Goal: Transaction & Acquisition: Book appointment/travel/reservation

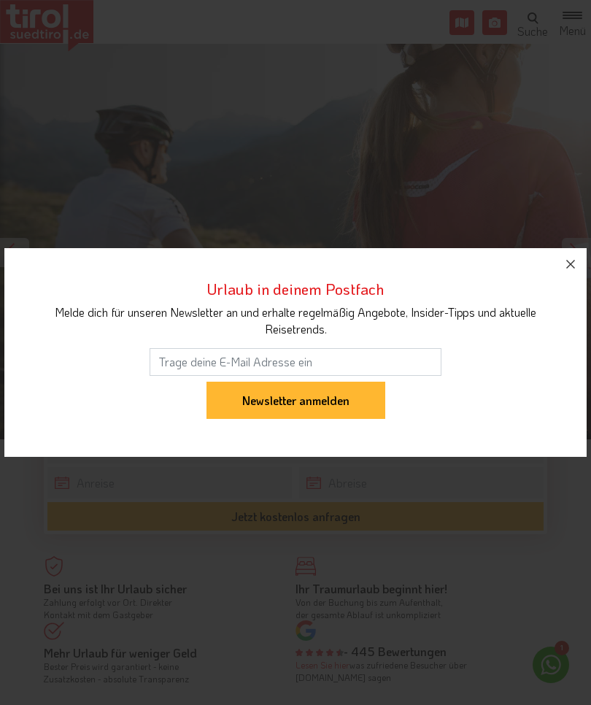
click at [564, 268] on icon "button" at bounding box center [571, 264] width 18 height 18
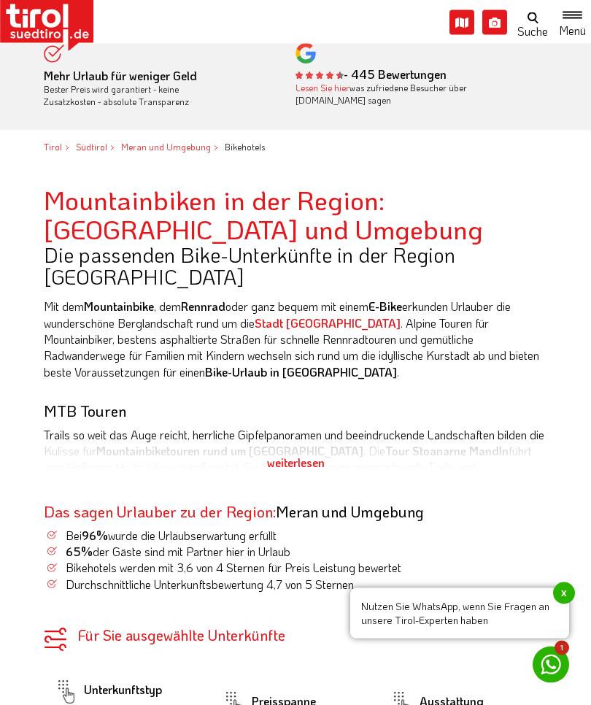
scroll to position [579, 0]
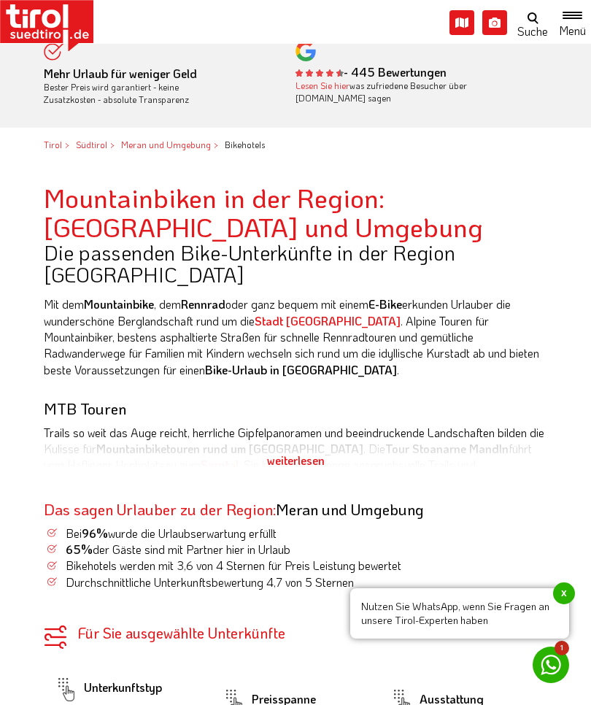
click at [395, 296] on strong "E-Bike" at bounding box center [385, 303] width 34 height 15
click at [402, 296] on strong "E-Bike" at bounding box center [385, 303] width 34 height 15
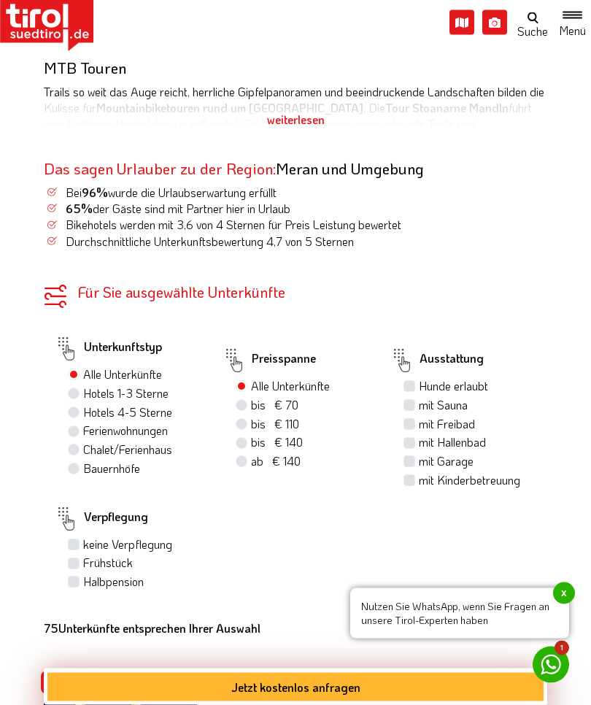
scroll to position [927, 0]
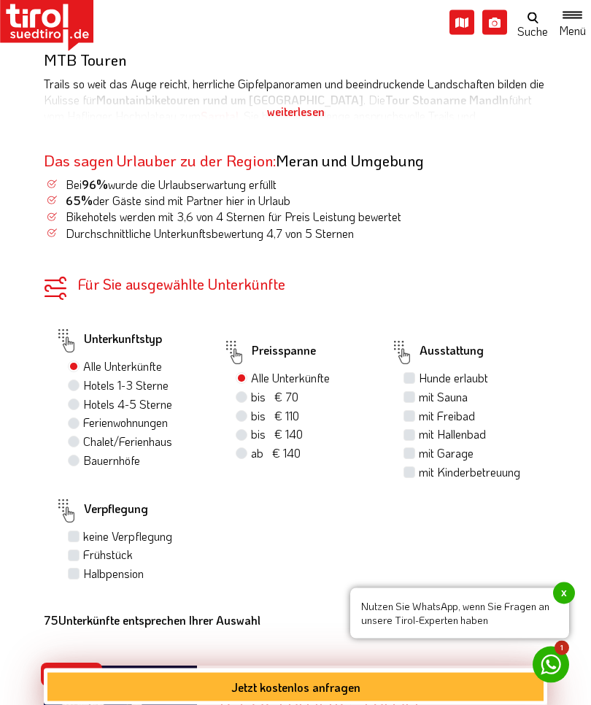
click at [82, 396] on div "Hotels 4-5 Sterne" at bounding box center [134, 405] width 133 height 19
click at [80, 396] on div "Hotels 4-5 Sterne" at bounding box center [134, 405] width 133 height 19
click at [88, 397] on label "Hotels 4-5 Sterne" at bounding box center [127, 405] width 89 height 16
click at [80, 400] on input "Hotels 4-5 Sterne" at bounding box center [75, 404] width 9 height 9
radio input "true"
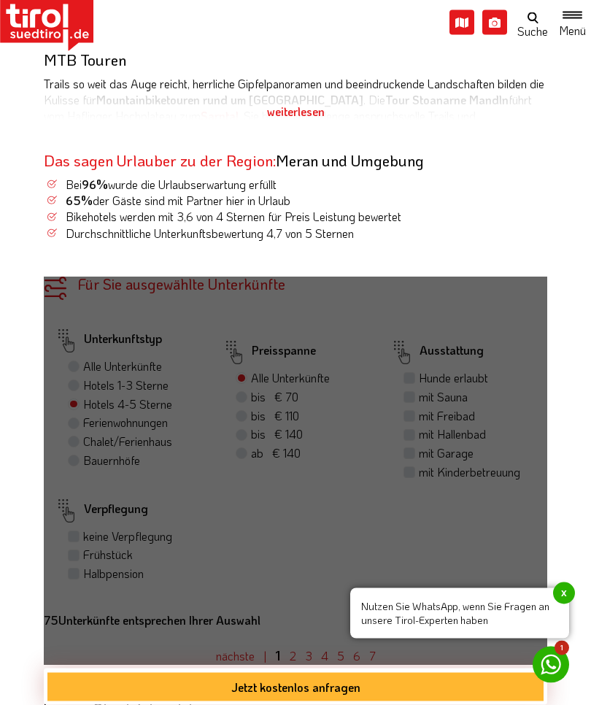
scroll to position [928, 0]
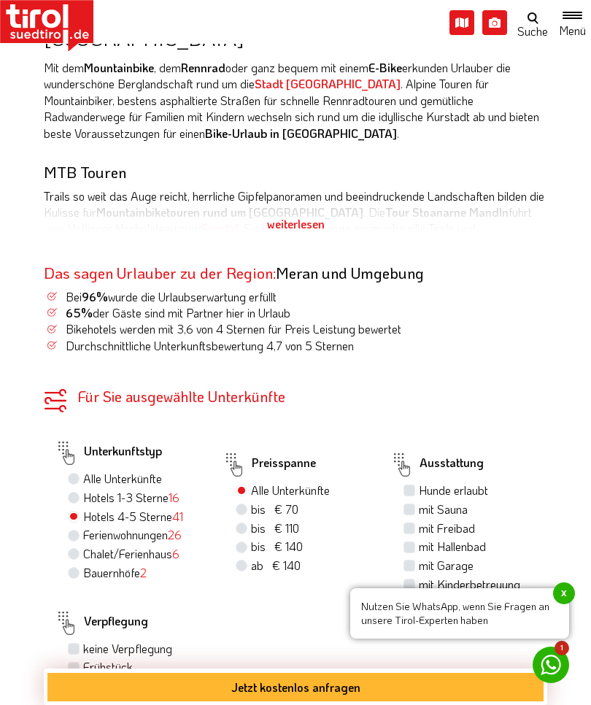
click at [251, 538] on label "bis € 140 bis CHF 131" at bounding box center [277, 546] width 52 height 16
click at [245, 541] on input "bis € 140 bis CHF 131" at bounding box center [243, 545] width 9 height 9
radio input "true"
click at [252, 557] on span "ab € 140" at bounding box center [276, 564] width 50 height 15
click at [248, 560] on input "ab € 140 ab CHF 131" at bounding box center [243, 564] width 9 height 9
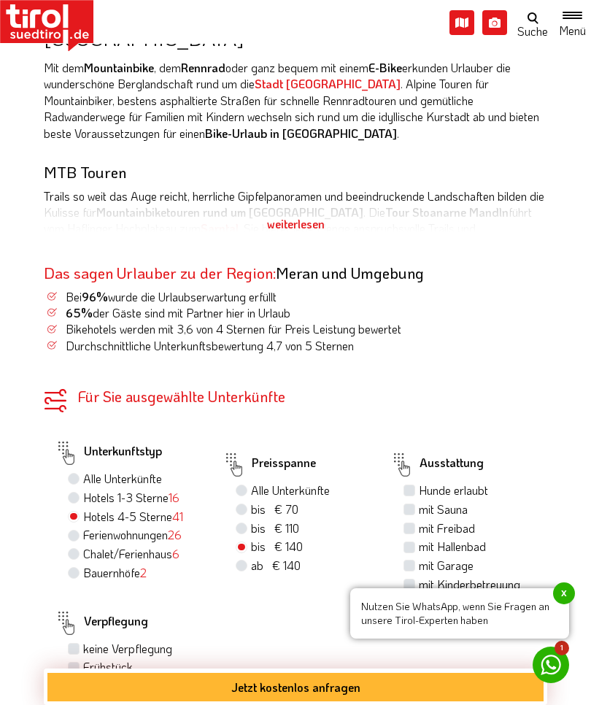
radio input "true"
click at [249, 538] on div "bis € 140 bis CHF 131" at bounding box center [302, 547] width 133 height 19
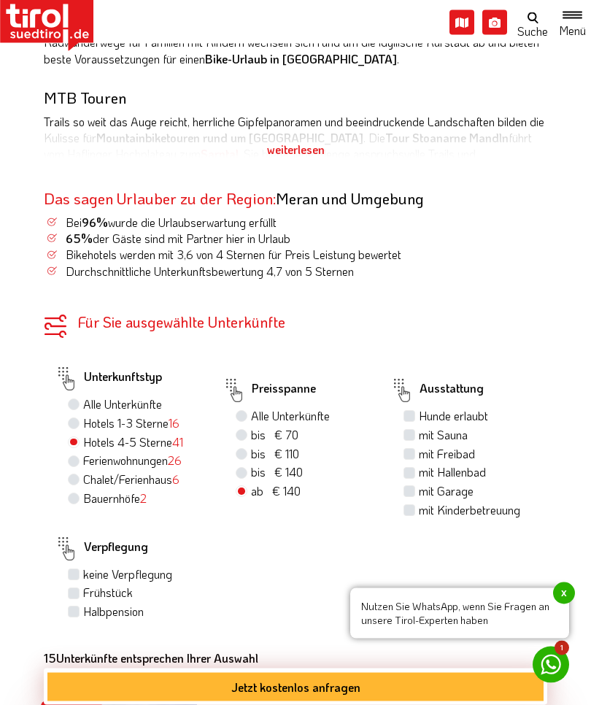
scroll to position [1002, 0]
click at [85, 585] on label "Frühstück" at bounding box center [108, 593] width 50 height 16
click at [80, 588] on input "Frühstück" at bounding box center [75, 592] width 9 height 9
checkbox input "true"
click at [248, 465] on div "bis € 140 bis CHF 131" at bounding box center [302, 474] width 133 height 19
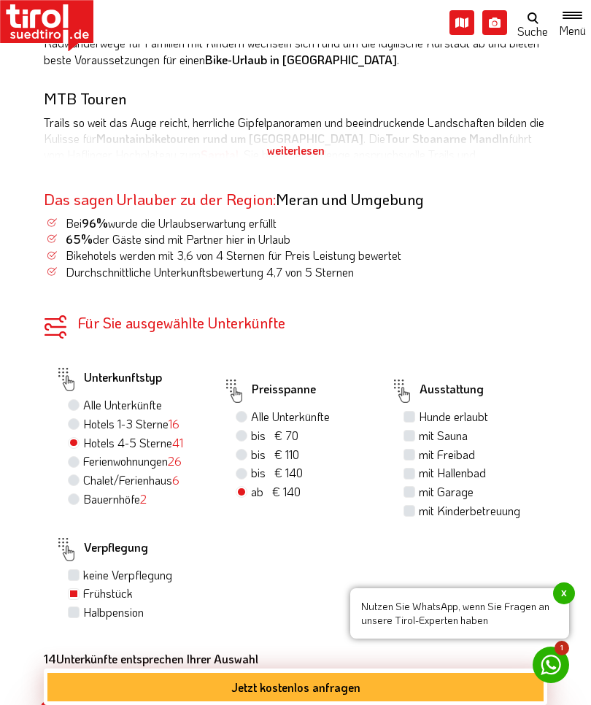
click at [251, 465] on label "bis € 140 bis CHF 131" at bounding box center [277, 473] width 52 height 16
click at [247, 468] on input "bis € 140 bis CHF 131" at bounding box center [243, 472] width 9 height 9
radio input "true"
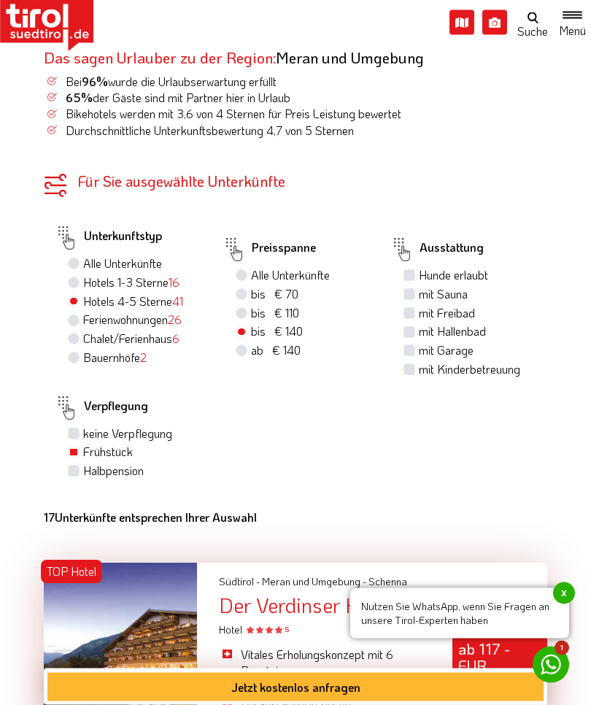
scroll to position [1148, 0]
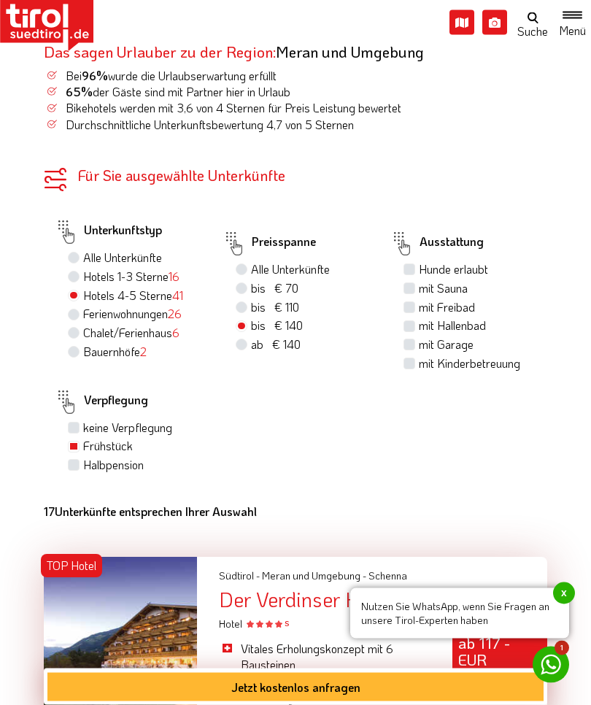
click at [251, 337] on label "ab € 140 ab CHF 131" at bounding box center [276, 345] width 50 height 16
click at [239, 340] on input "ab € 140 ab CHF 131" at bounding box center [243, 344] width 9 height 9
radio input "true"
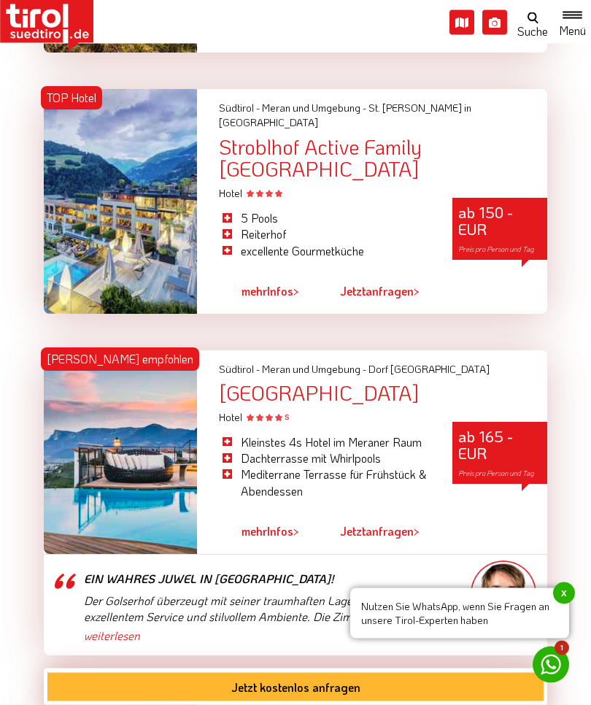
scroll to position [1840, 0]
click at [287, 514] on link "mehr Infos >" at bounding box center [270, 531] width 58 height 34
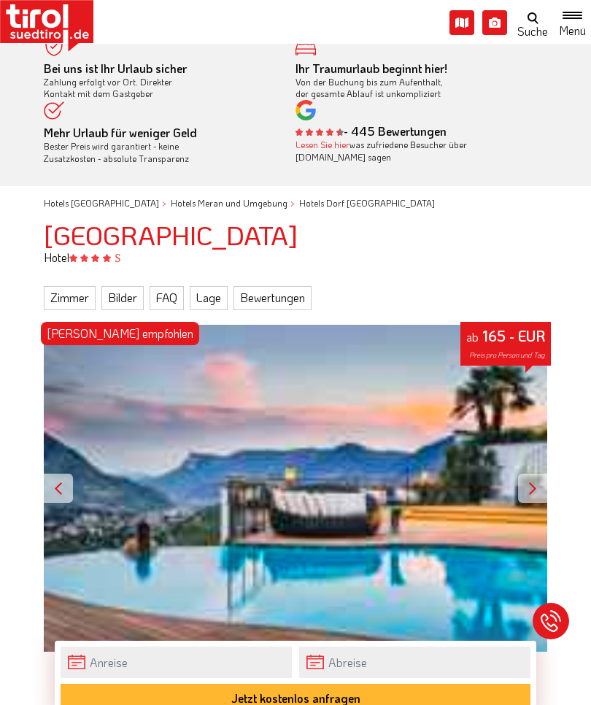
scroll to position [20, 0]
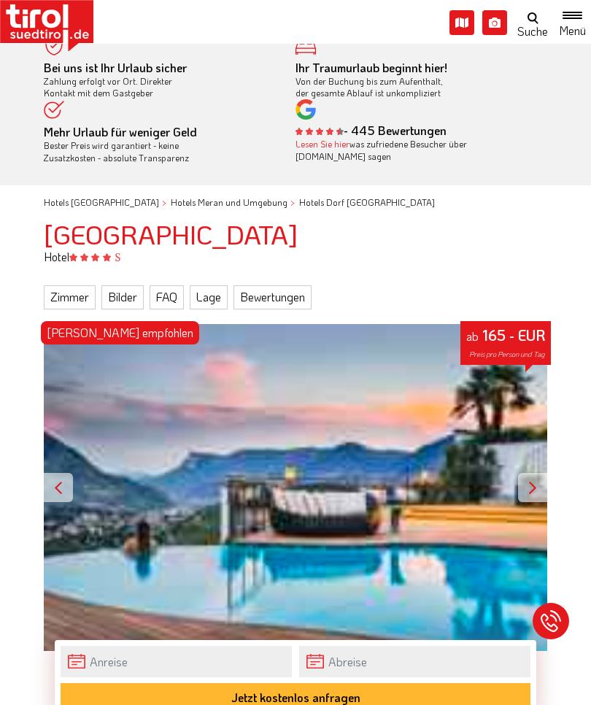
click at [133, 289] on link "Bilder" at bounding box center [122, 296] width 42 height 23
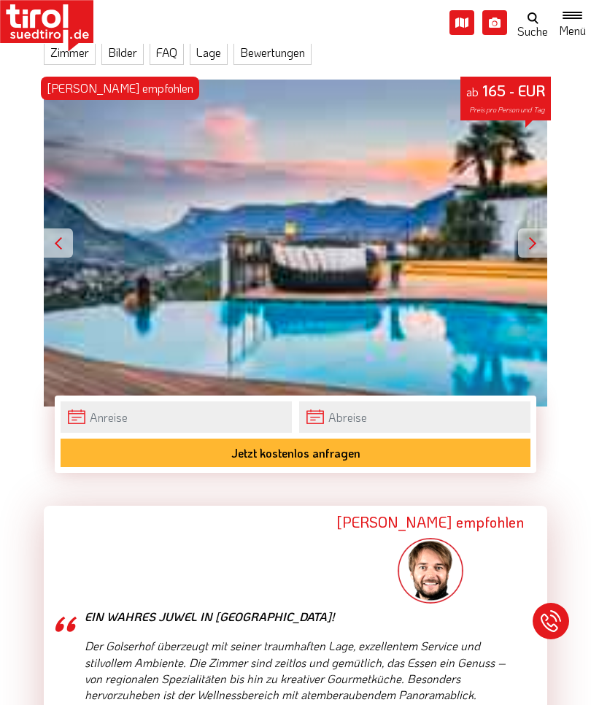
scroll to position [268, 0]
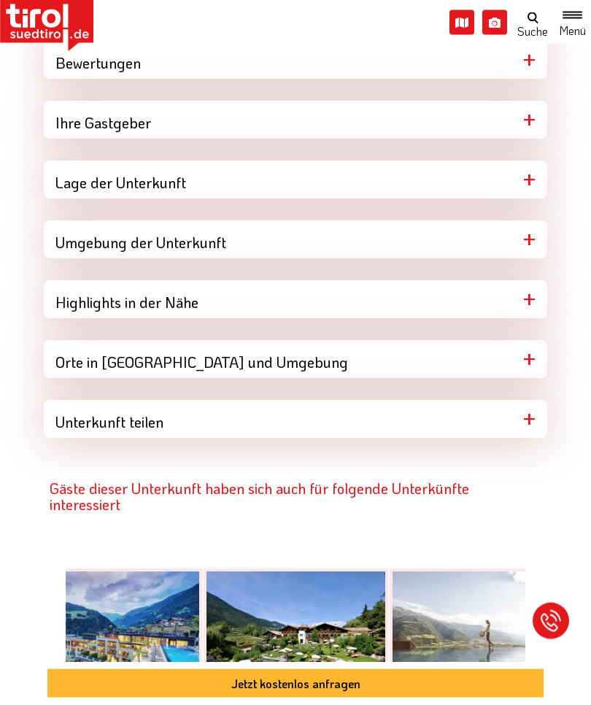
scroll to position [1877, 0]
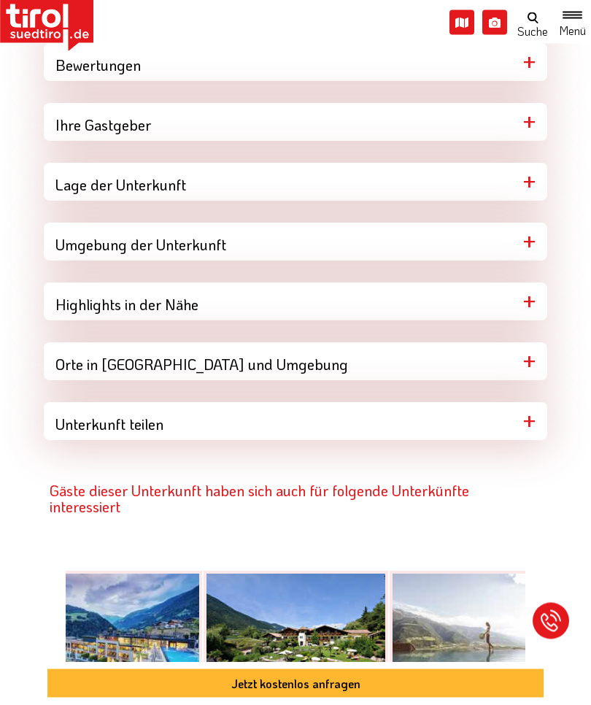
click at [527, 176] on div "Lage der Unterkunft" at bounding box center [295, 182] width 503 height 38
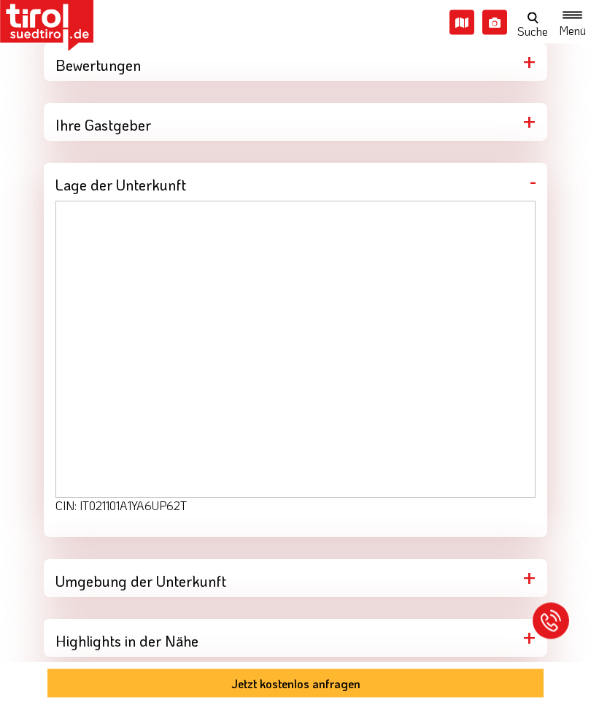
scroll to position [1878, 0]
click at [524, 570] on div "Umgebung der Unterkunft" at bounding box center [295, 578] width 503 height 38
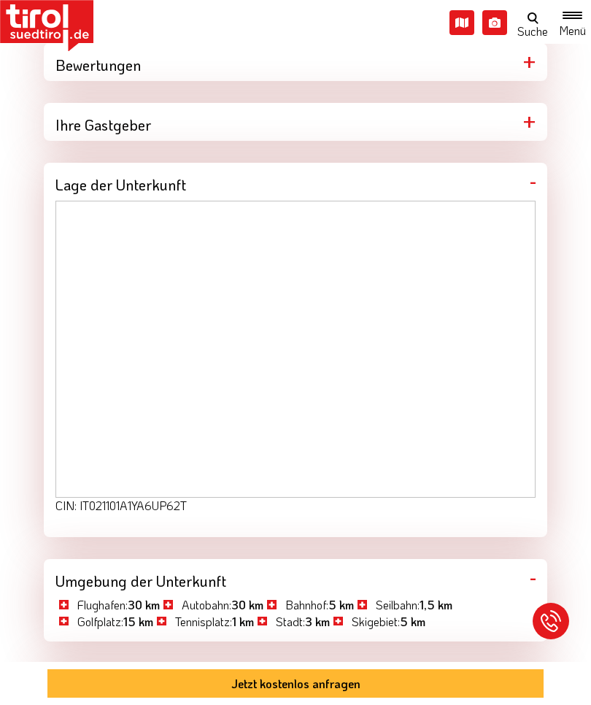
click at [530, 569] on div "Umgebung der Unterkunft" at bounding box center [295, 578] width 503 height 38
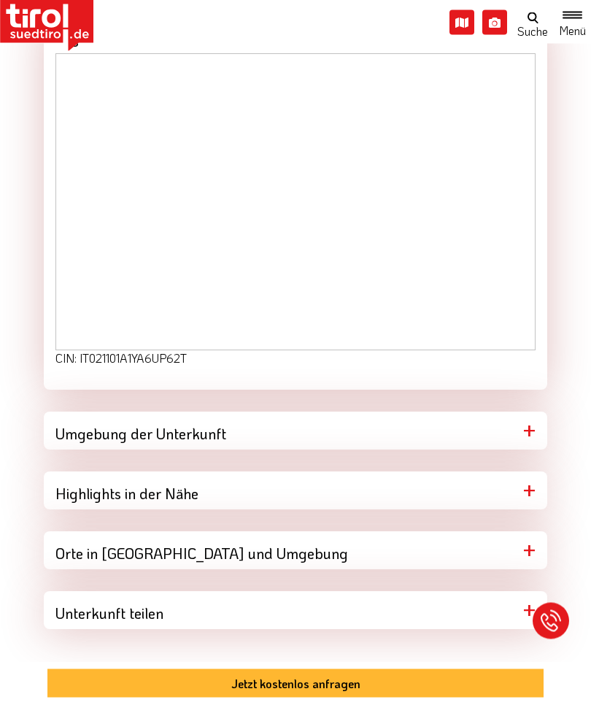
click at [540, 546] on div "Orte in [GEOGRAPHIC_DATA] und Umgebung" at bounding box center [295, 551] width 503 height 38
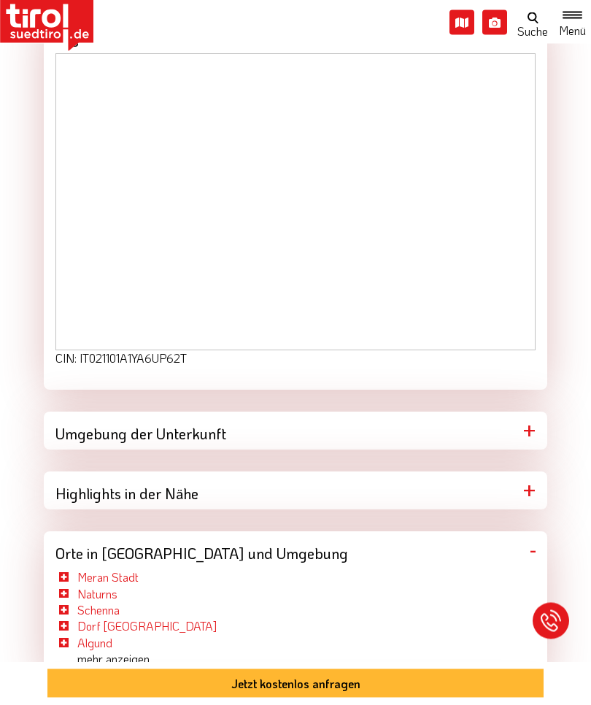
scroll to position [2025, 0]
click at [530, 544] on div "Orte in [GEOGRAPHIC_DATA] und Umgebung" at bounding box center [295, 550] width 503 height 38
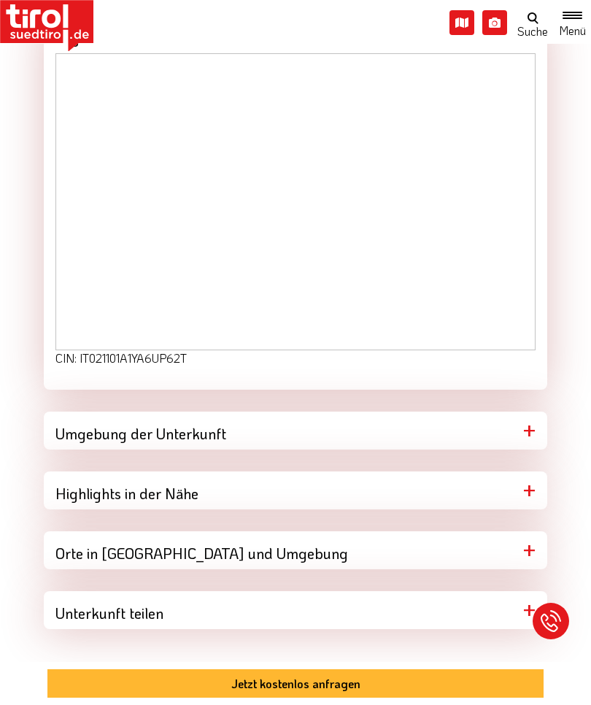
click at [530, 597] on div "Unterkunft teilen" at bounding box center [295, 610] width 503 height 38
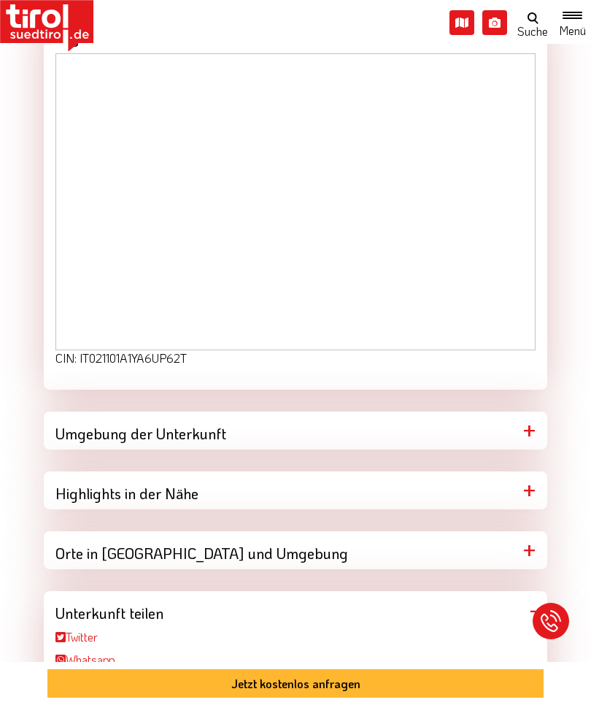
click at [538, 601] on div "Unterkunft teilen" at bounding box center [295, 610] width 503 height 38
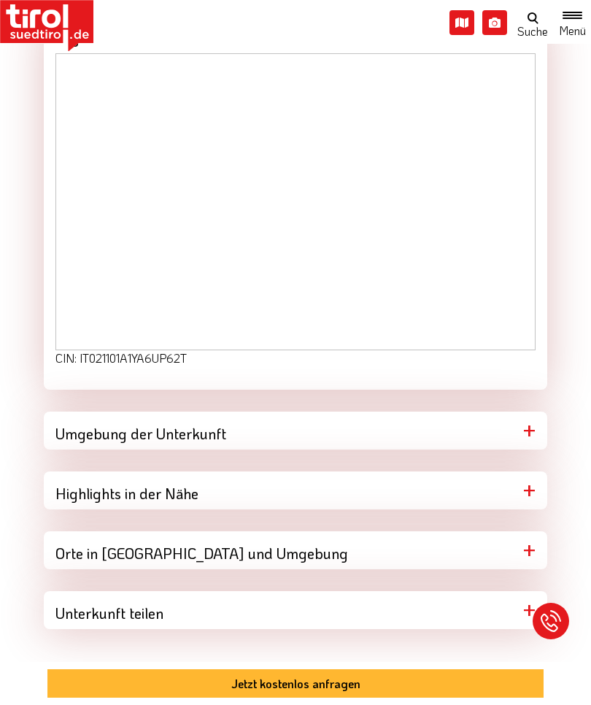
click at [524, 486] on div "Highlights in der Nähe" at bounding box center [295, 490] width 503 height 38
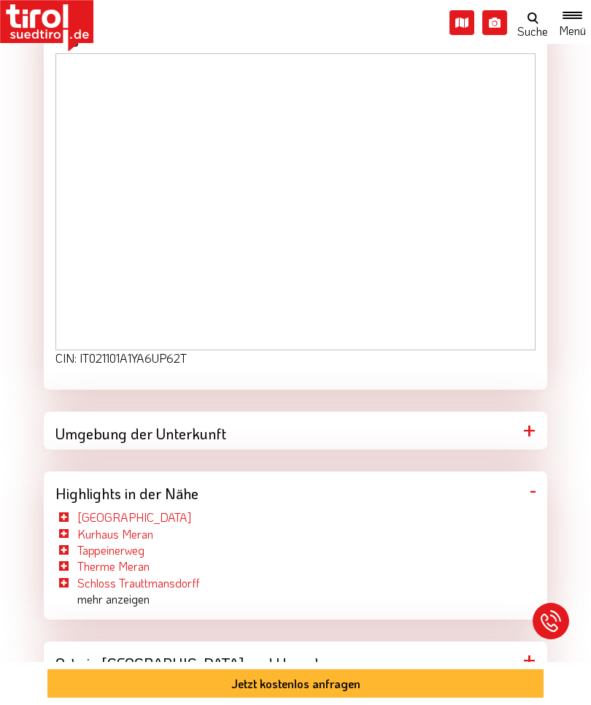
click at [532, 482] on div "Highlights in der Nähe" at bounding box center [295, 490] width 503 height 38
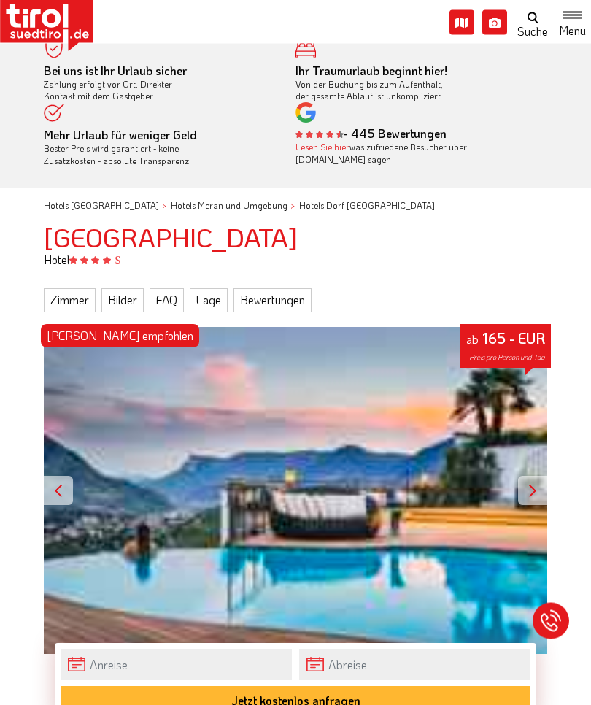
scroll to position [0, 0]
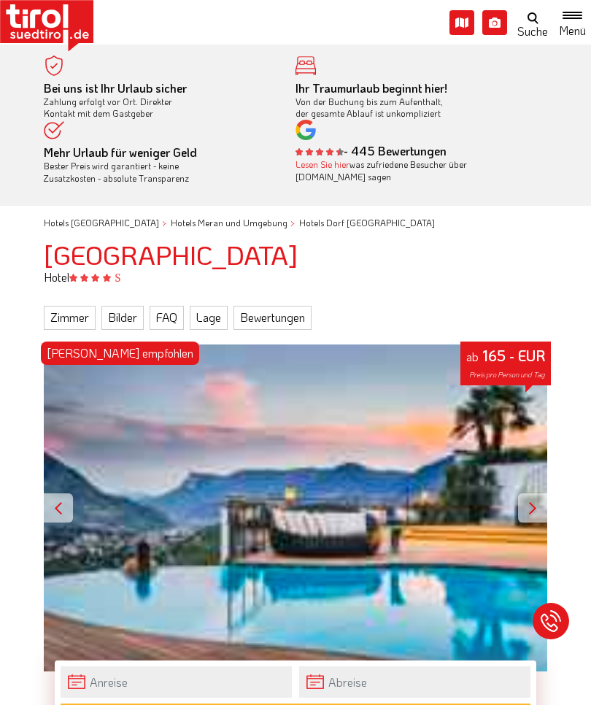
click at [77, 311] on link "Zimmer" at bounding box center [70, 317] width 52 height 23
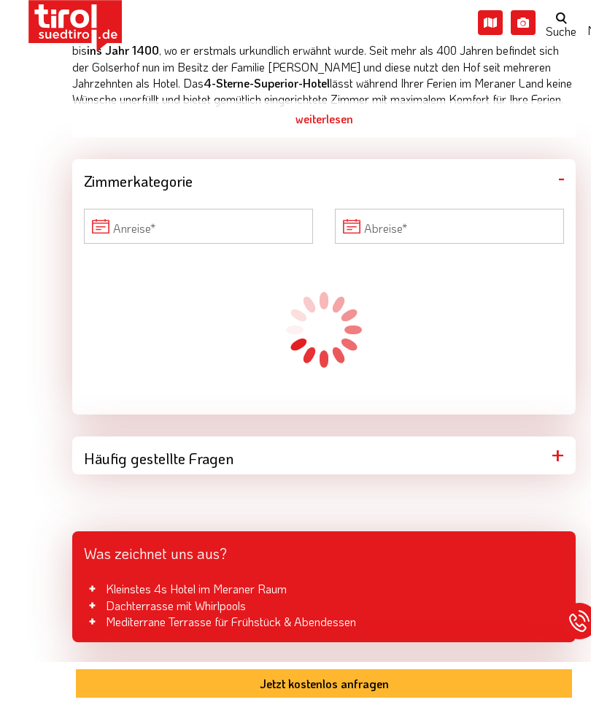
scroll to position [1234, 0]
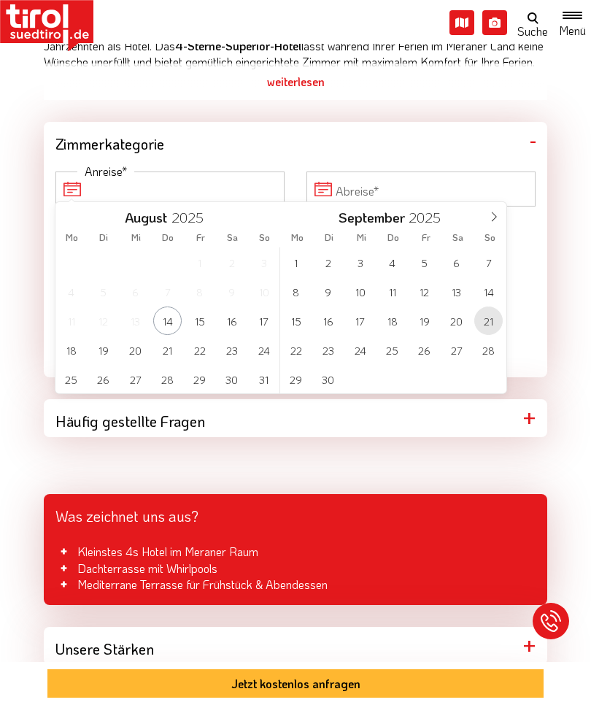
click at [485, 325] on span "21" at bounding box center [488, 320] width 28 height 28
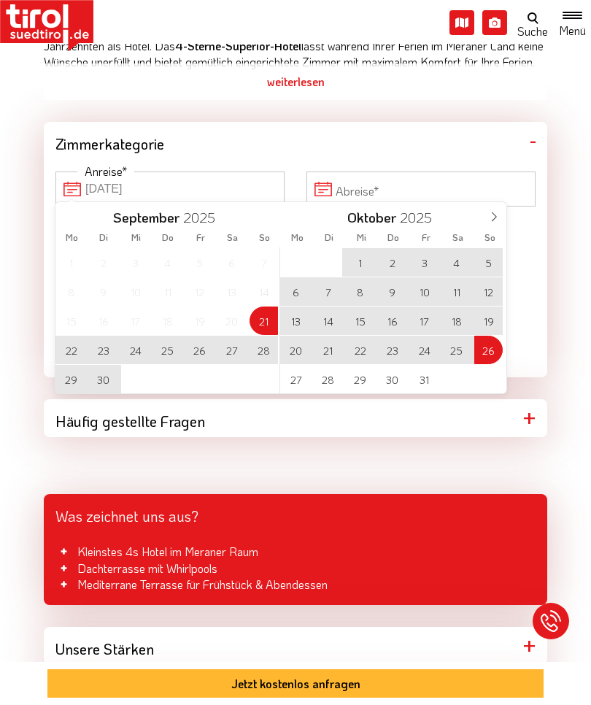
click at [490, 357] on span "26" at bounding box center [488, 350] width 28 height 28
type input "[DATE]"
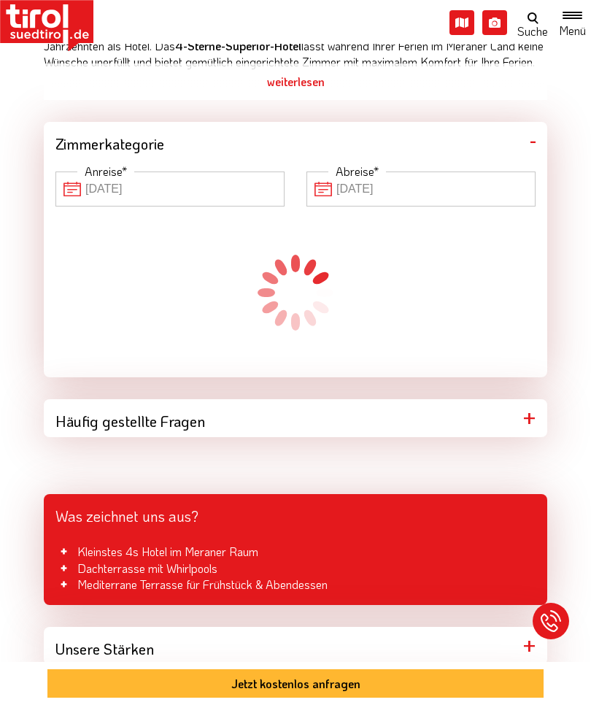
click at [447, 184] on input "[DATE]" at bounding box center [420, 188] width 229 height 35
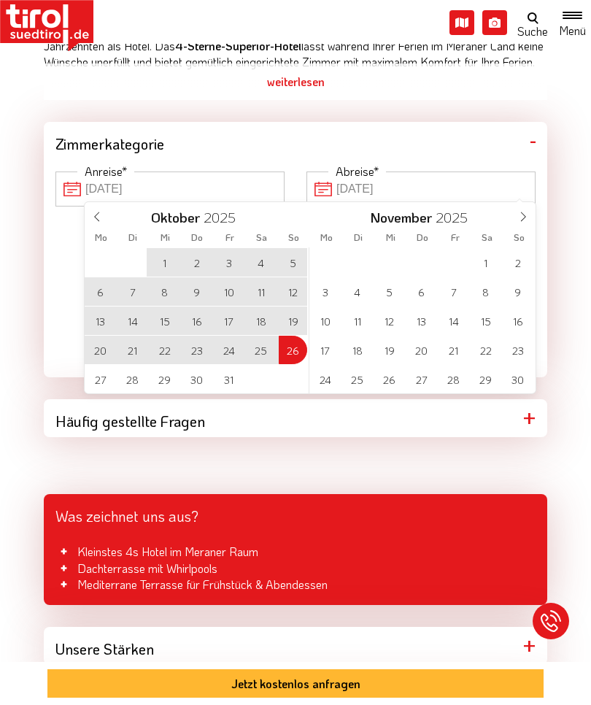
click at [101, 217] on icon at bounding box center [97, 217] width 10 height 10
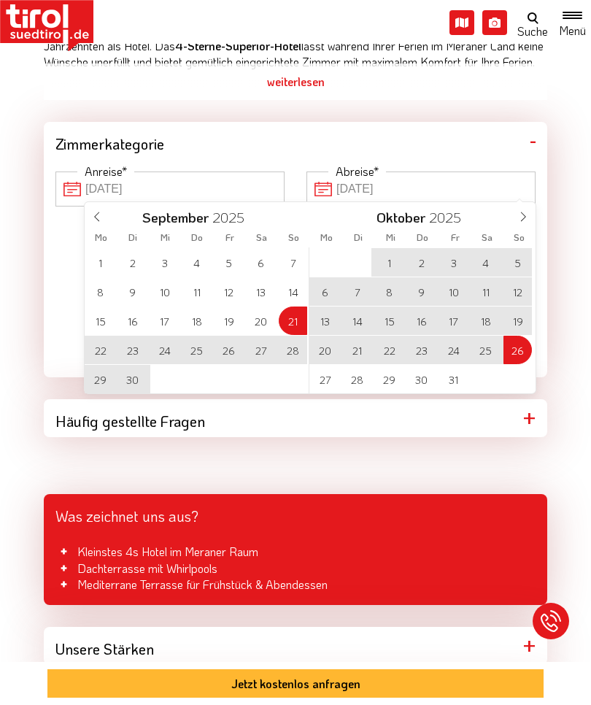
click at [298, 353] on span "28" at bounding box center [293, 350] width 28 height 28
type input "[DATE]"
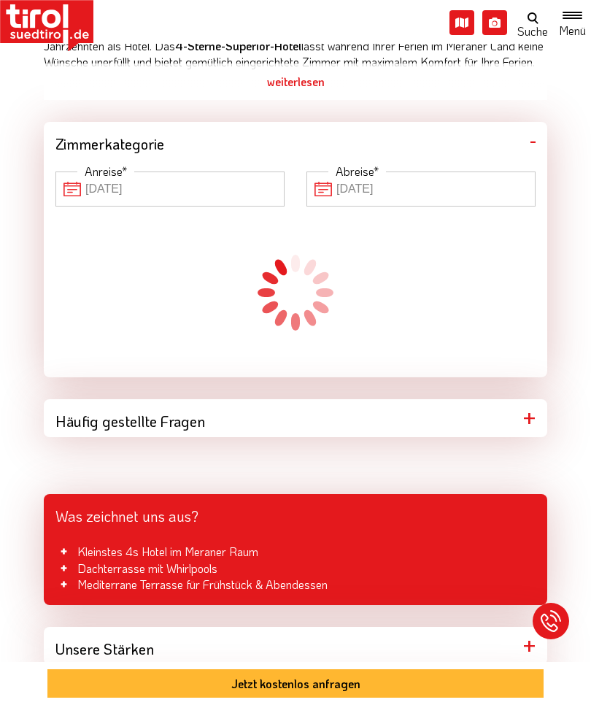
click at [532, 133] on div "Zimmerkategorie" at bounding box center [295, 141] width 503 height 38
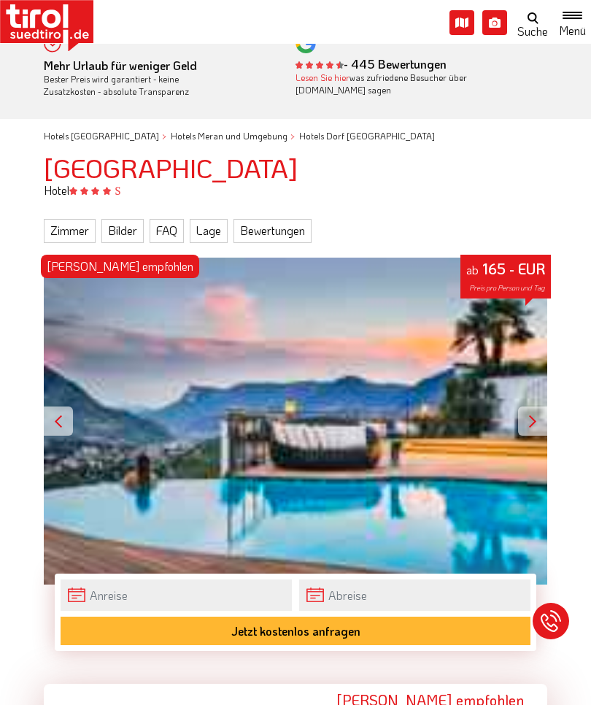
scroll to position [86, 0]
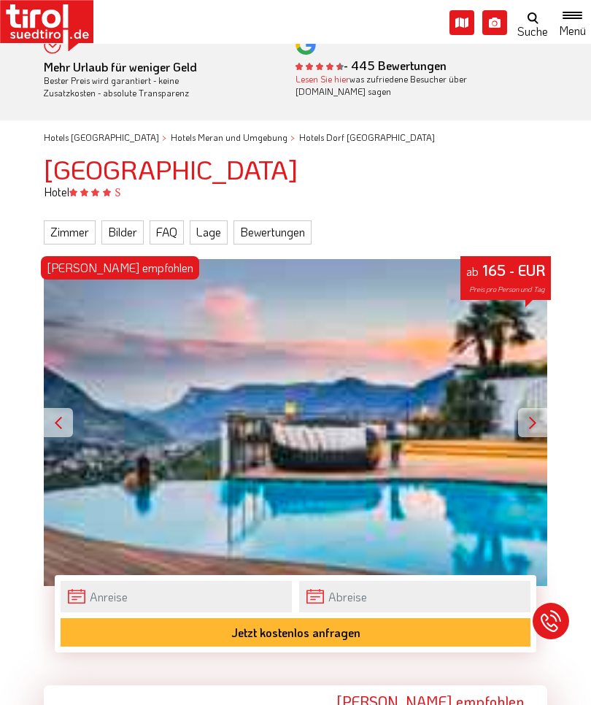
click at [213, 225] on link "Lage" at bounding box center [209, 231] width 38 height 23
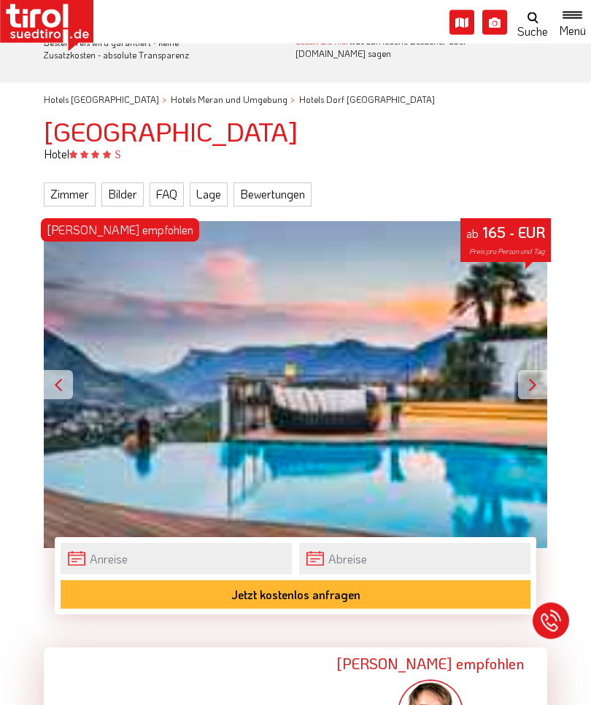
scroll to position [0, 0]
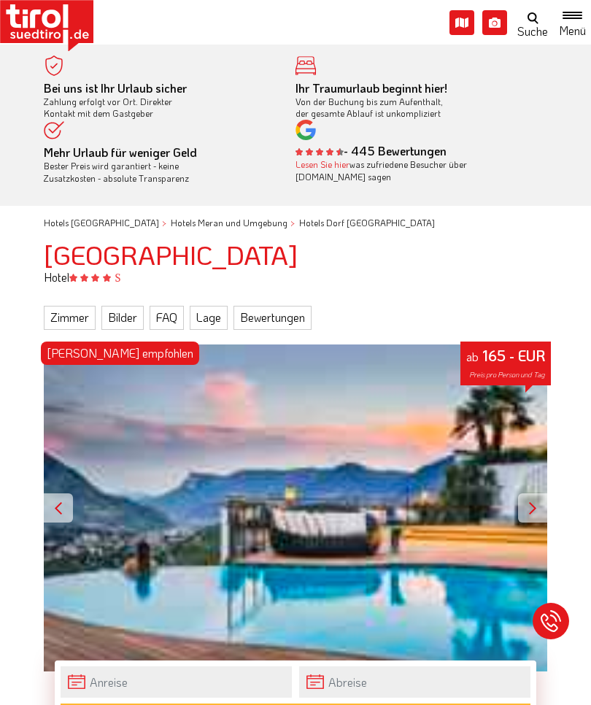
click at [171, 533] on div "[PERSON_NAME] empfohlen ab 165 - EUR Preis pro Person und Tag" at bounding box center [295, 508] width 503 height 328
